Goal: Information Seeking & Learning: Learn about a topic

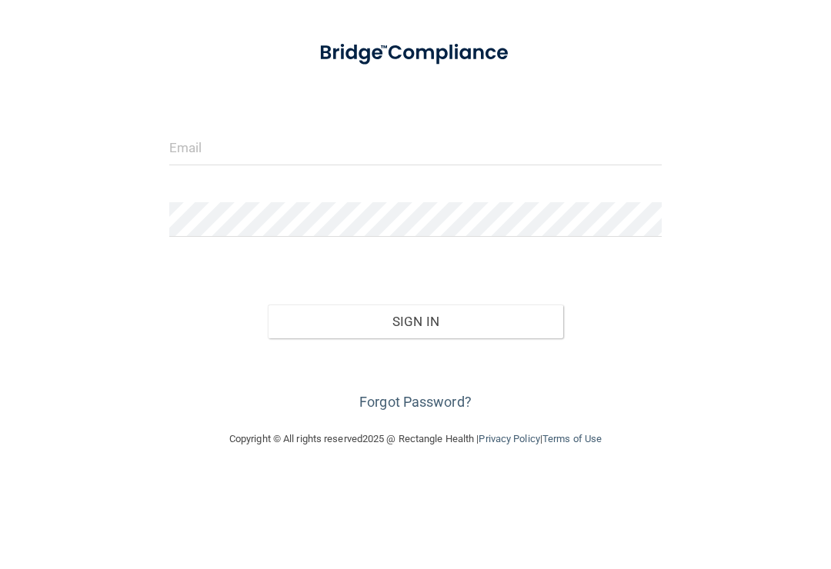
scroll to position [20, 0]
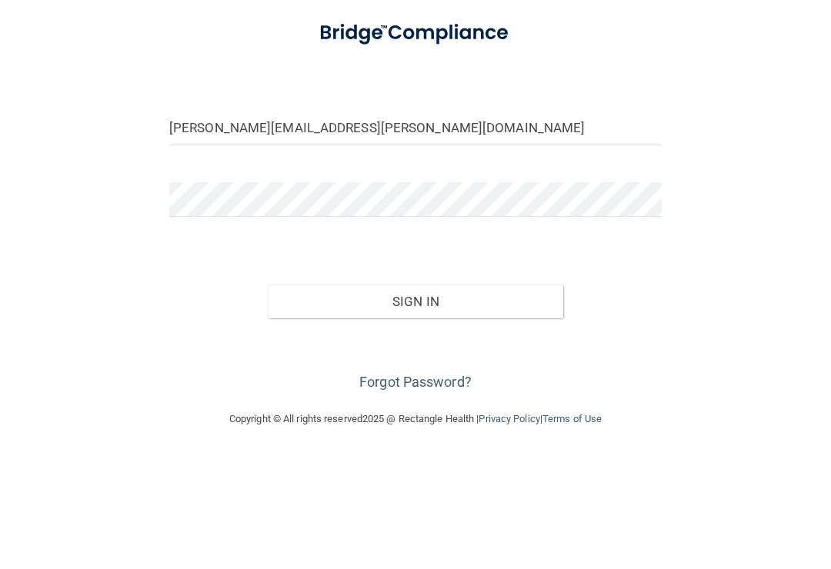
type input "[PERSON_NAME][EMAIL_ADDRESS][PERSON_NAME][DOMAIN_NAME]"
click at [754, 200] on div "[PERSON_NAME][EMAIL_ADDRESS][PERSON_NAME][DOMAIN_NAME] Invalid email/password. …" at bounding box center [416, 277] width 770 height 465
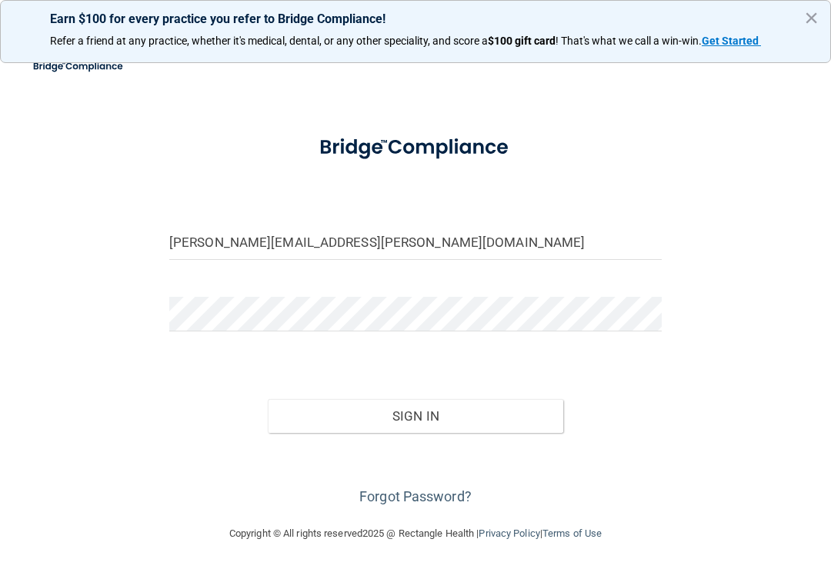
click at [504, 411] on button "Sign In" at bounding box center [416, 416] width 296 height 34
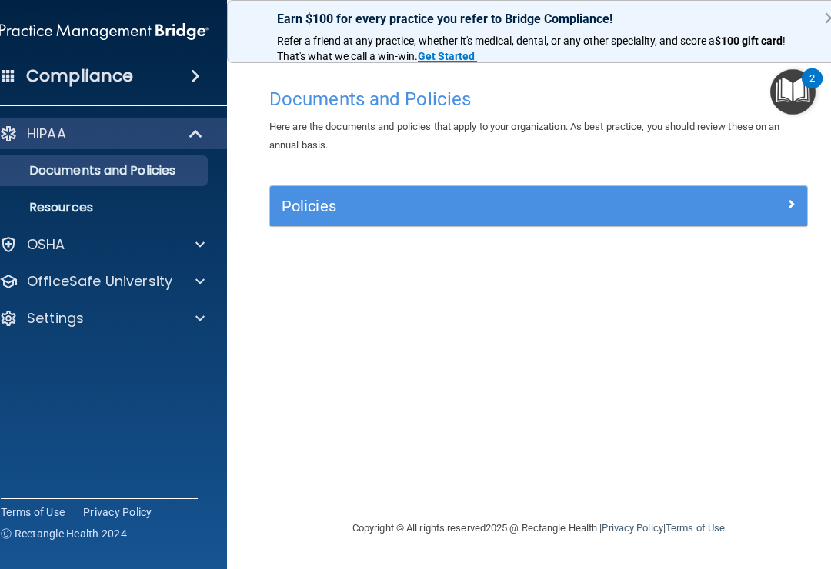
click at [205, 237] on div at bounding box center [198, 244] width 38 height 18
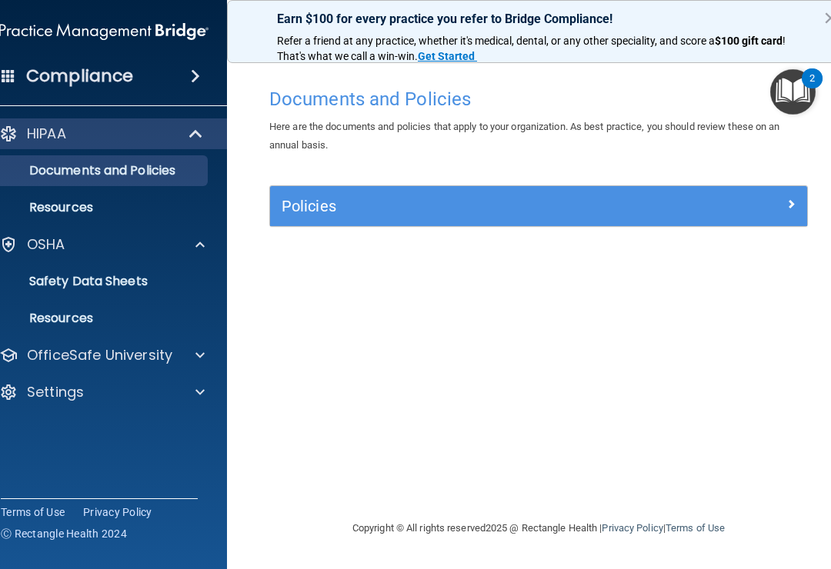
click at [202, 131] on span at bounding box center [197, 134] width 13 height 18
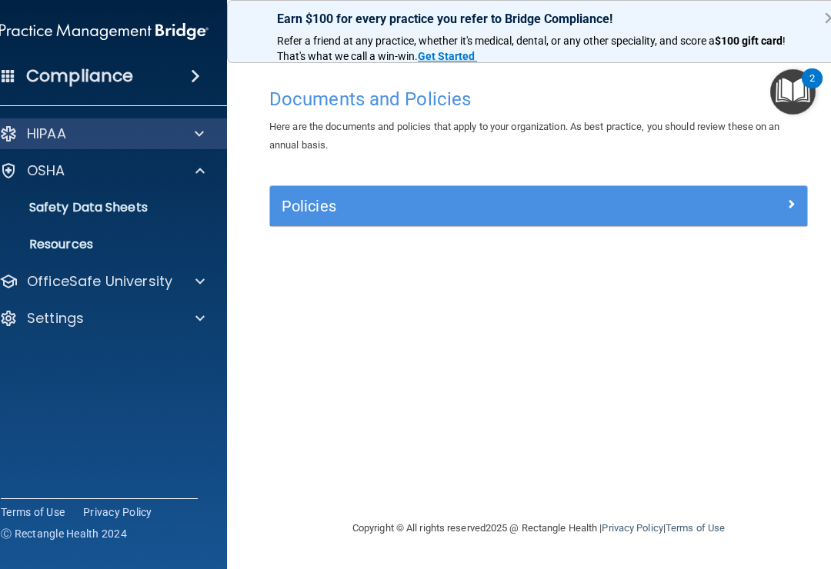
click at [203, 128] on span at bounding box center [199, 134] width 9 height 18
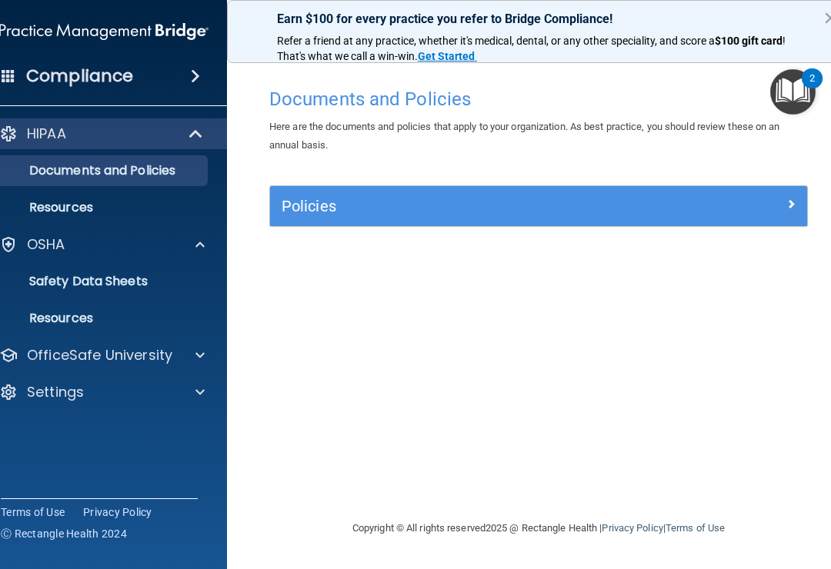
click at [198, 349] on span at bounding box center [199, 355] width 9 height 18
click at [112, 385] on p "HIPAA Training" at bounding box center [54, 392] width 127 height 15
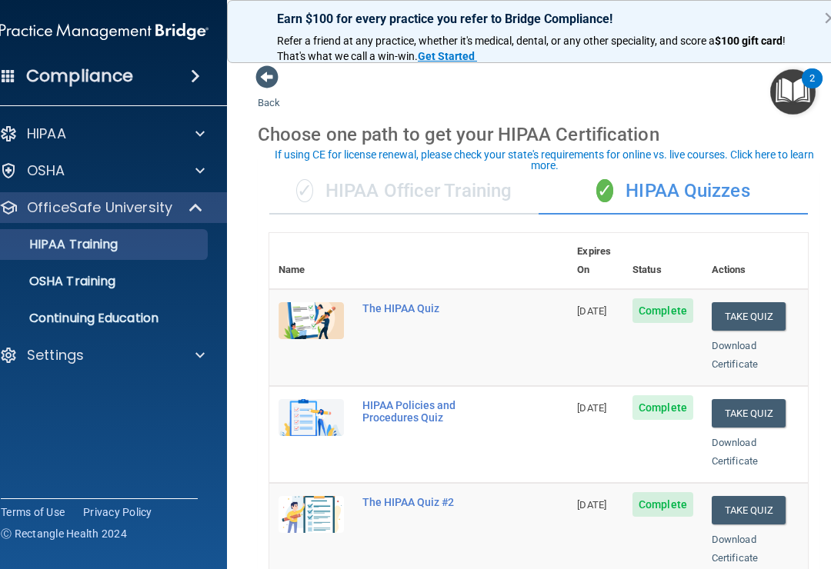
click at [62, 279] on p "OSHA Training" at bounding box center [53, 281] width 125 height 15
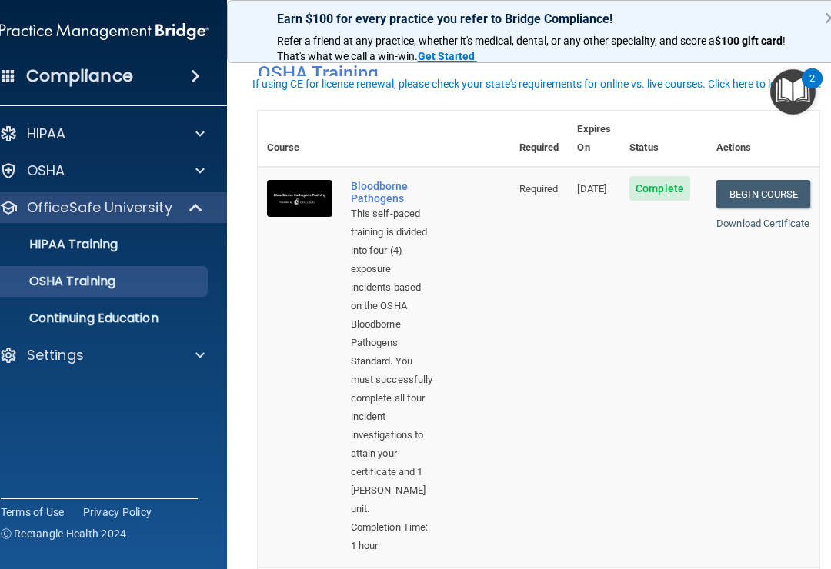
scroll to position [7, 0]
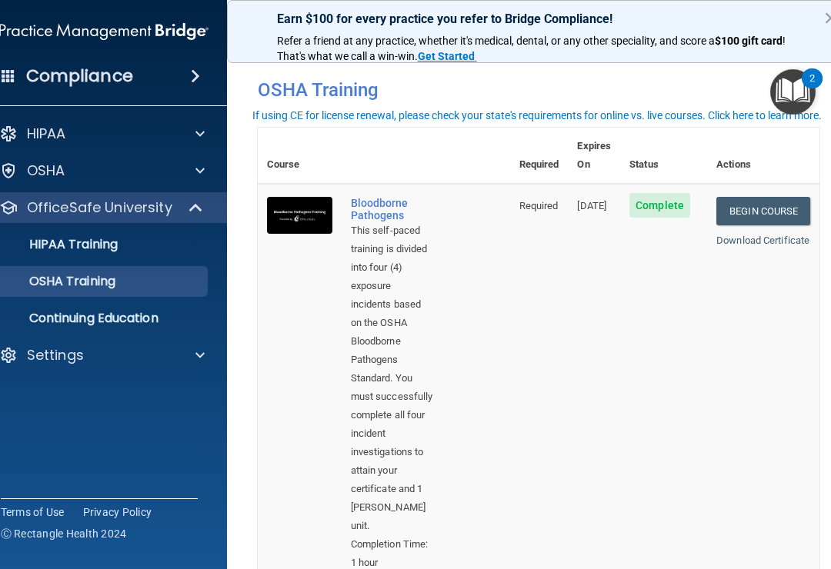
click at [794, 197] on link "Begin Course" at bounding box center [763, 211] width 94 height 28
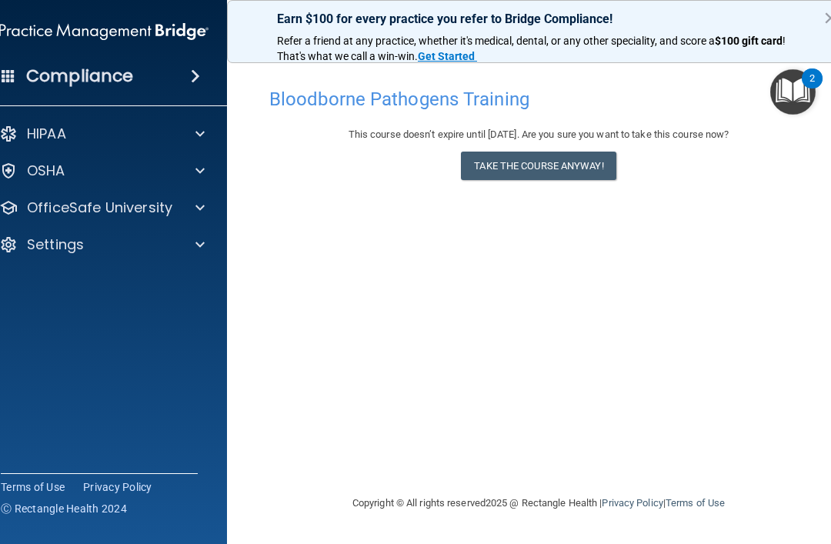
click at [590, 175] on button "Take the course anyway!" at bounding box center [538, 166] width 155 height 28
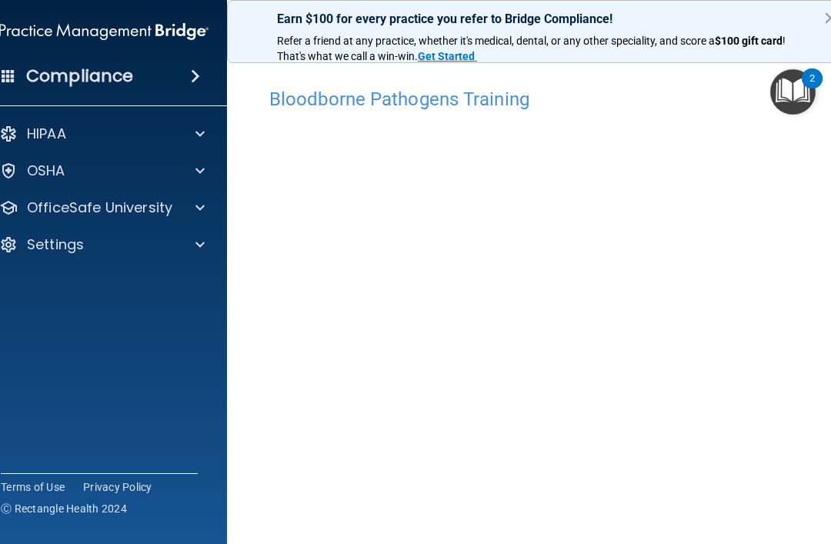
click at [207, 214] on div at bounding box center [198, 208] width 38 height 18
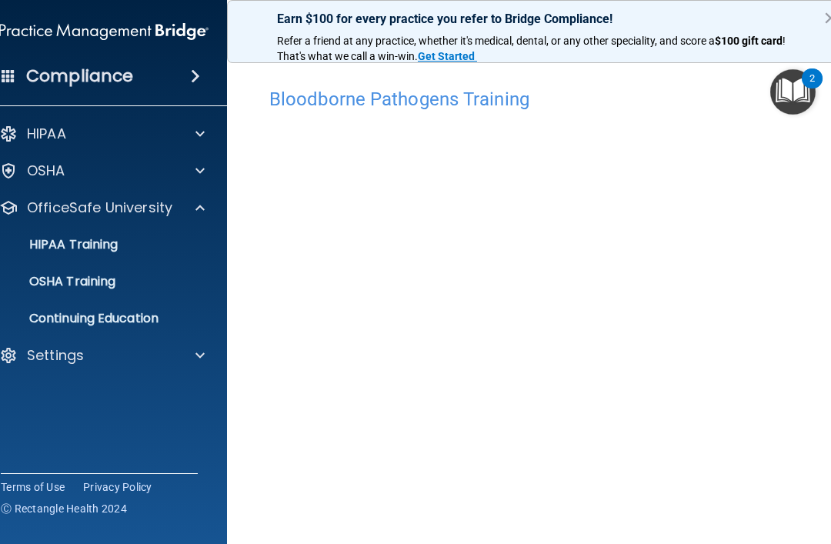
click at [152, 280] on div "OSHA Training" at bounding box center [96, 281] width 210 height 15
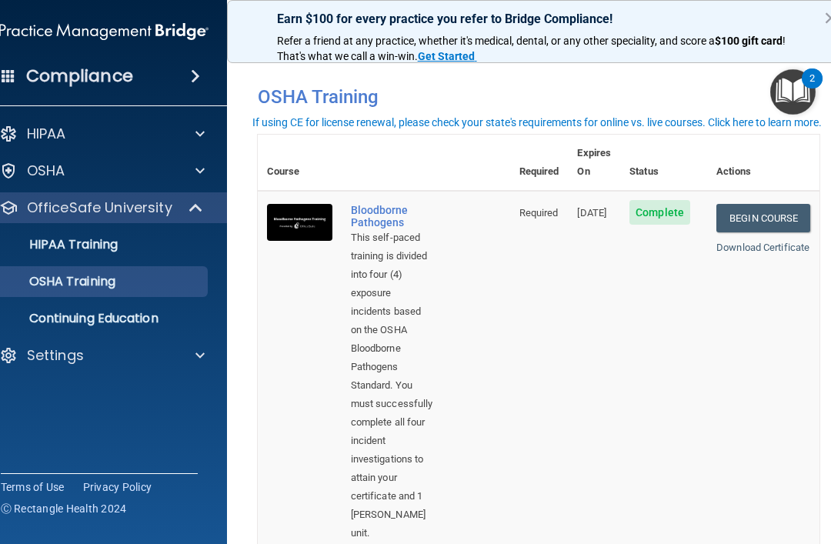
click at [760, 204] on link "Begin Course" at bounding box center [763, 218] width 94 height 28
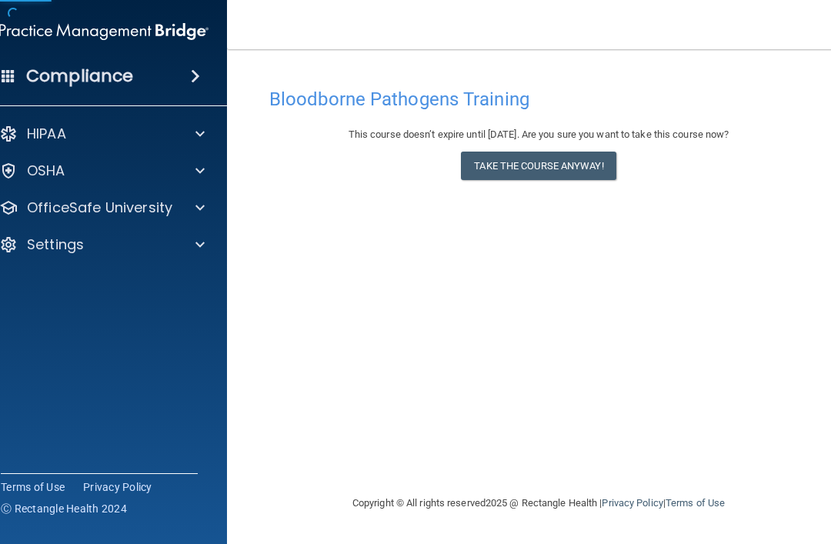
click at [599, 170] on button "Take the course anyway!" at bounding box center [538, 166] width 155 height 28
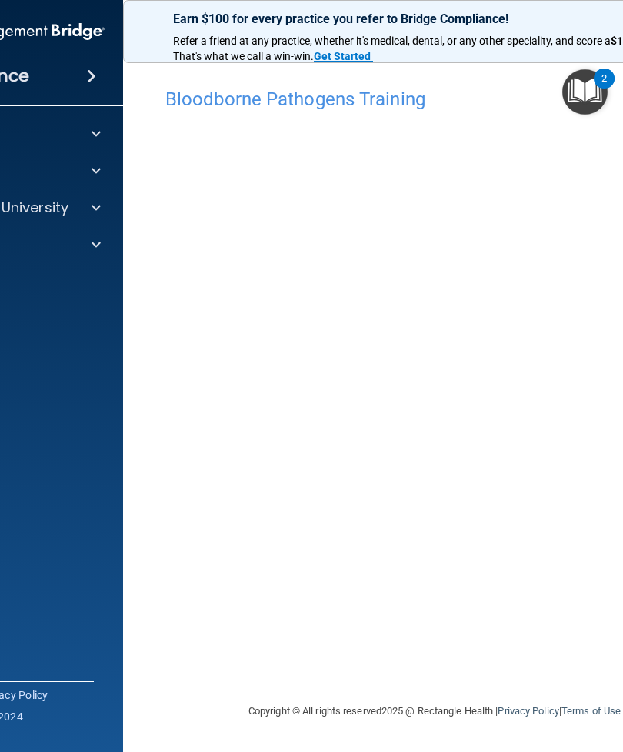
click at [496, 543] on div "Bloodborne Pathogens Training This course doesn’t expire until [DATE]. Are you …" at bounding box center [435, 391] width 562 height 622
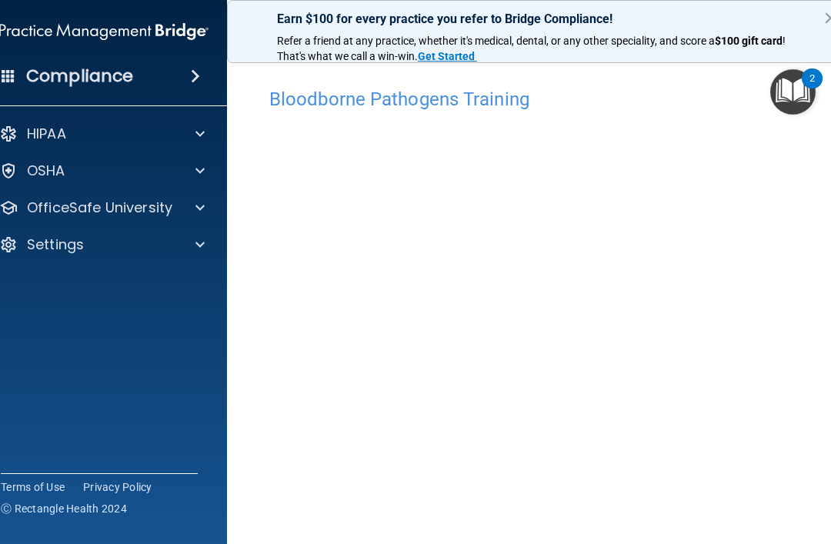
click at [199, 209] on span at bounding box center [199, 208] width 9 height 18
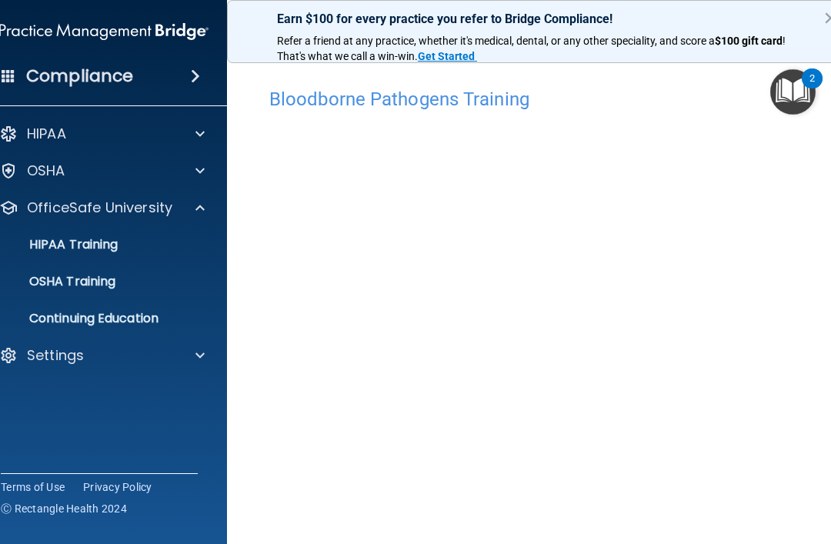
click at [134, 281] on div "OSHA Training" at bounding box center [96, 281] width 210 height 15
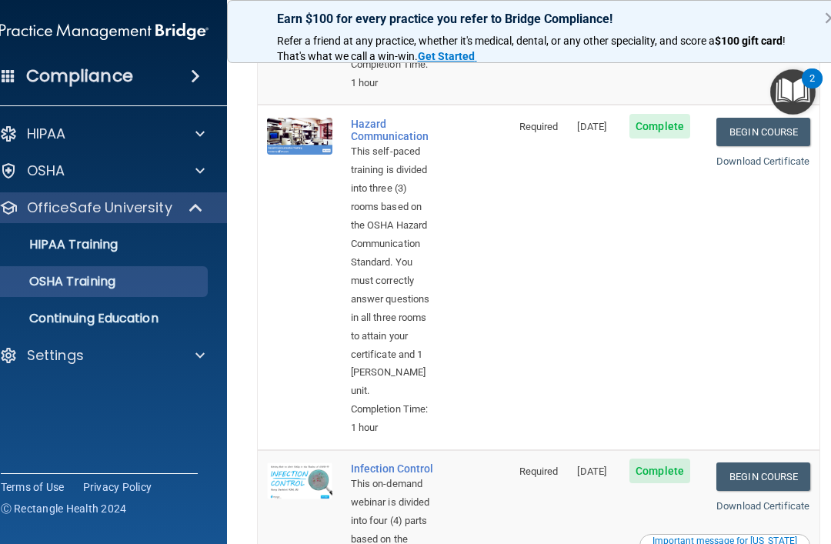
scroll to position [486, 0]
click at [676, 115] on span "Complete" at bounding box center [660, 127] width 61 height 25
click at [665, 115] on span "Complete" at bounding box center [660, 127] width 61 height 25
click at [672, 115] on span "Complete" at bounding box center [660, 127] width 61 height 25
click at [746, 119] on link "Begin Course" at bounding box center [763, 133] width 94 height 28
